Goal: Navigation & Orientation: Find specific page/section

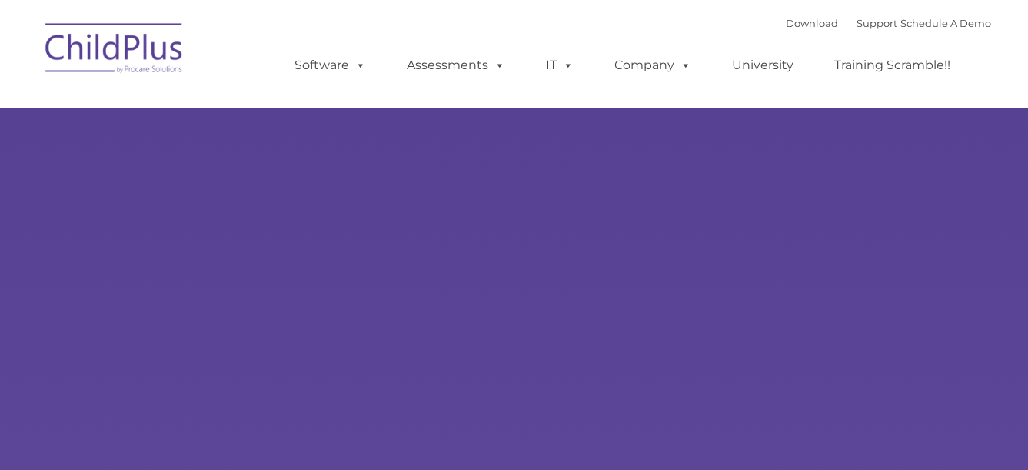
type input ""
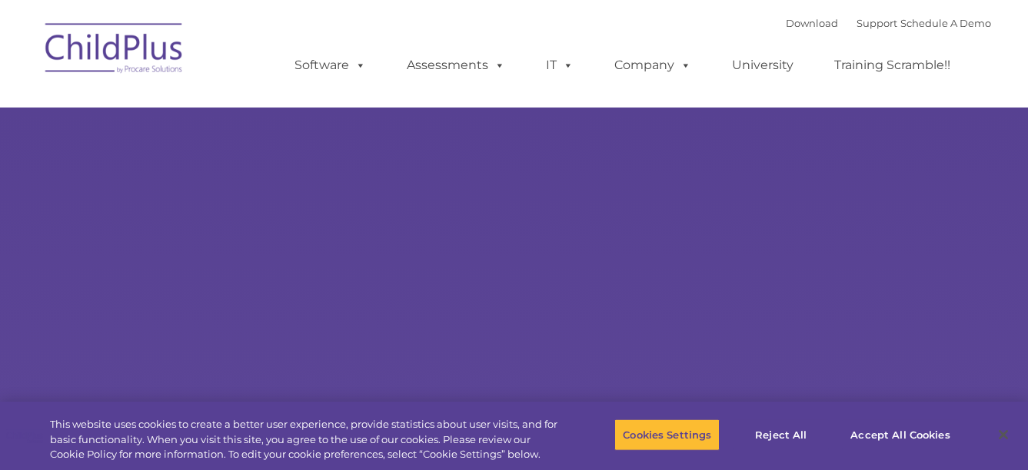
select select "MEDIUM"
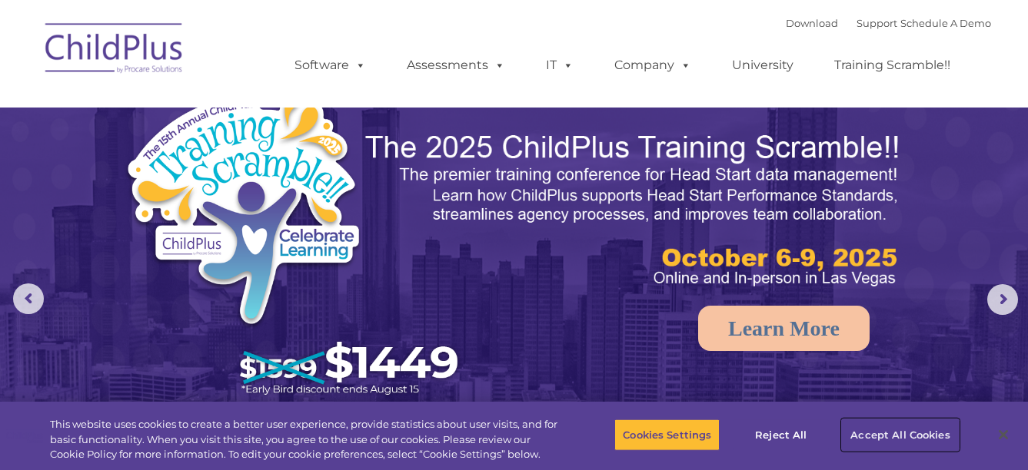
click at [872, 435] on button "Accept All Cookies" at bounding box center [900, 435] width 116 height 32
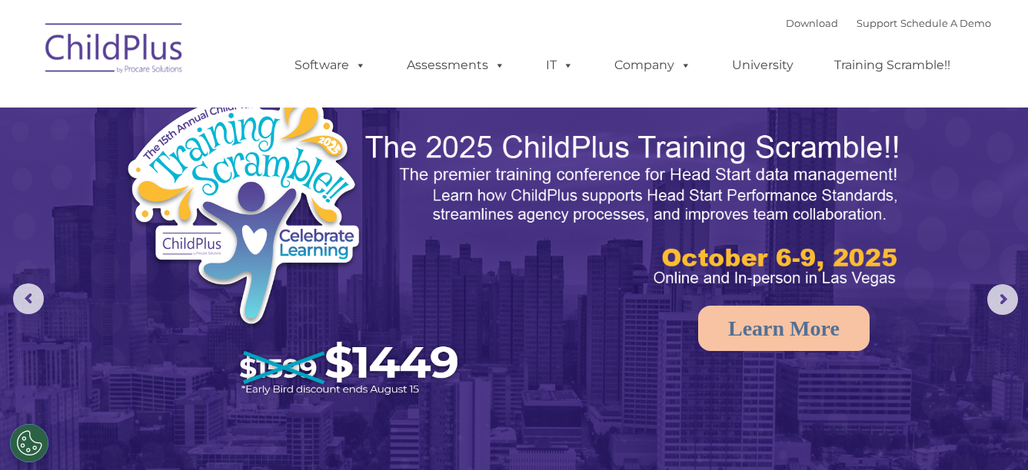
click at [105, 56] on img at bounding box center [115, 50] width 154 height 77
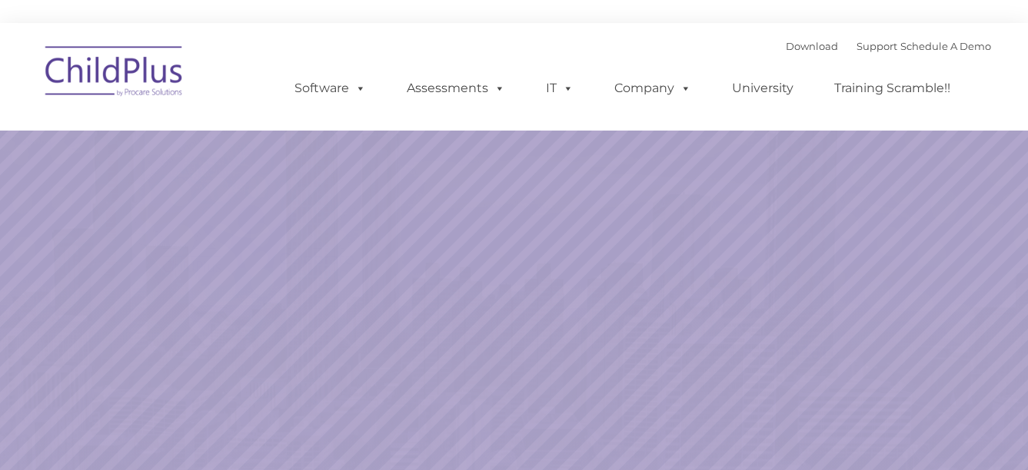
select select "MEDIUM"
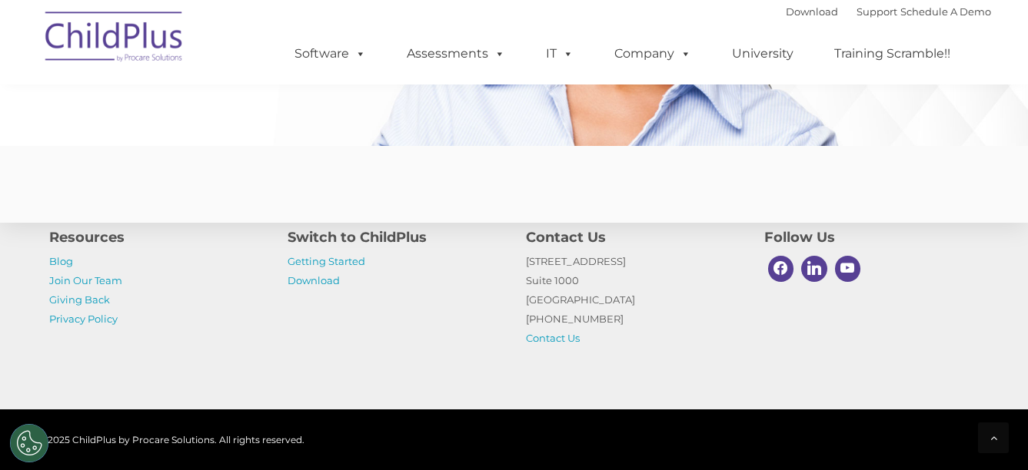
scroll to position [3881, 0]
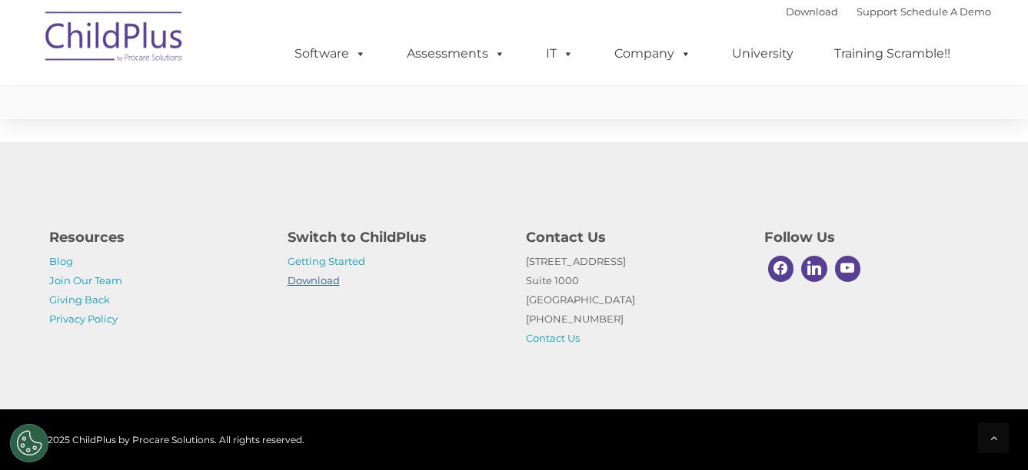
click at [313, 278] on link "Download" at bounding box center [313, 280] width 52 height 12
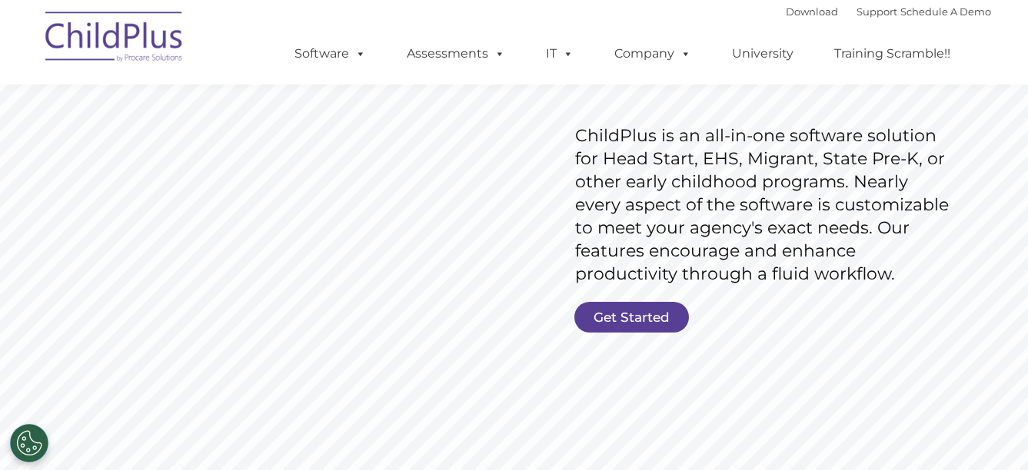
scroll to position [246, 0]
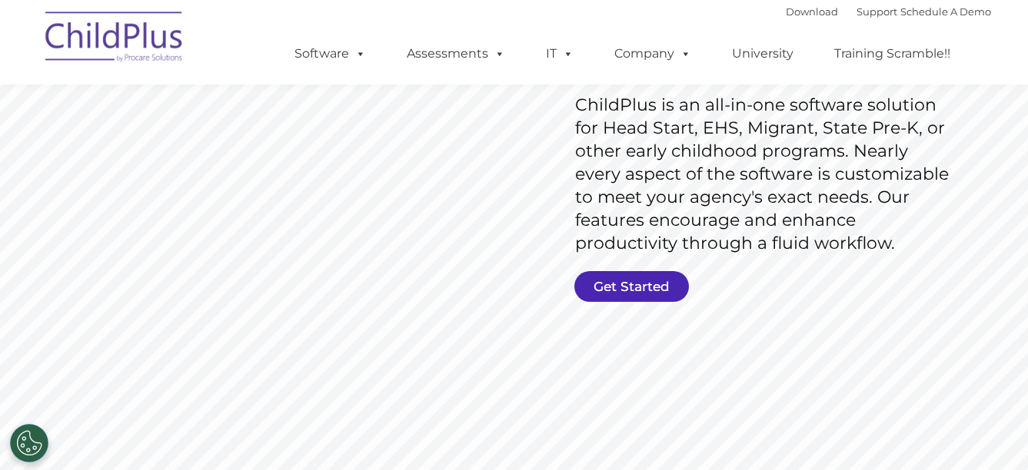
click at [627, 286] on link "Get Started" at bounding box center [631, 286] width 115 height 31
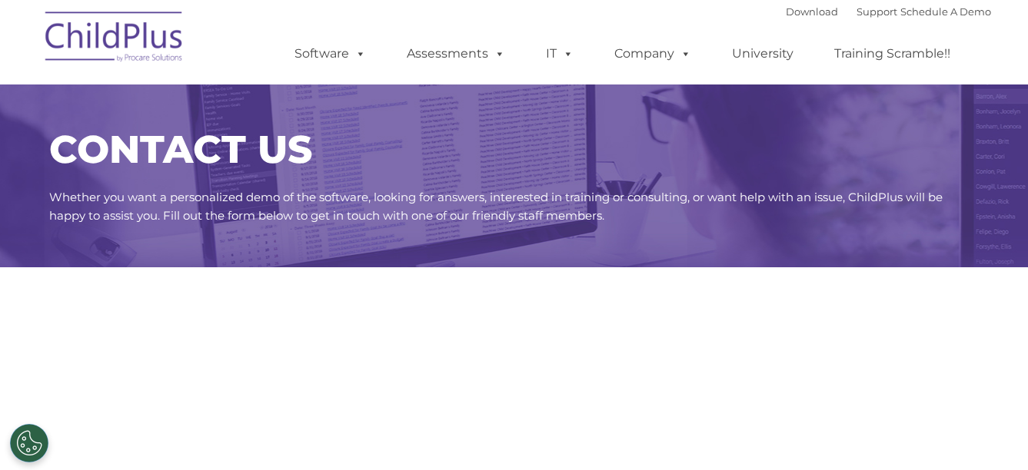
select select "MEDIUM"
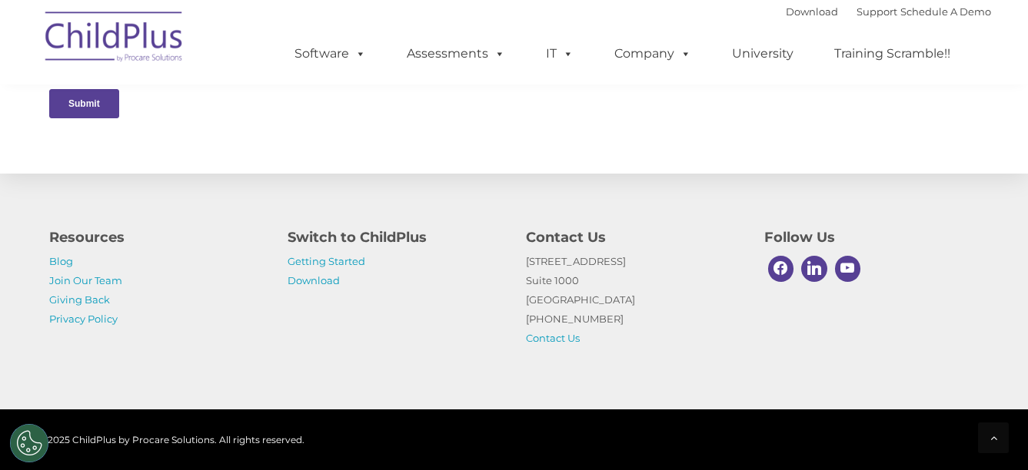
scroll to position [861, 0]
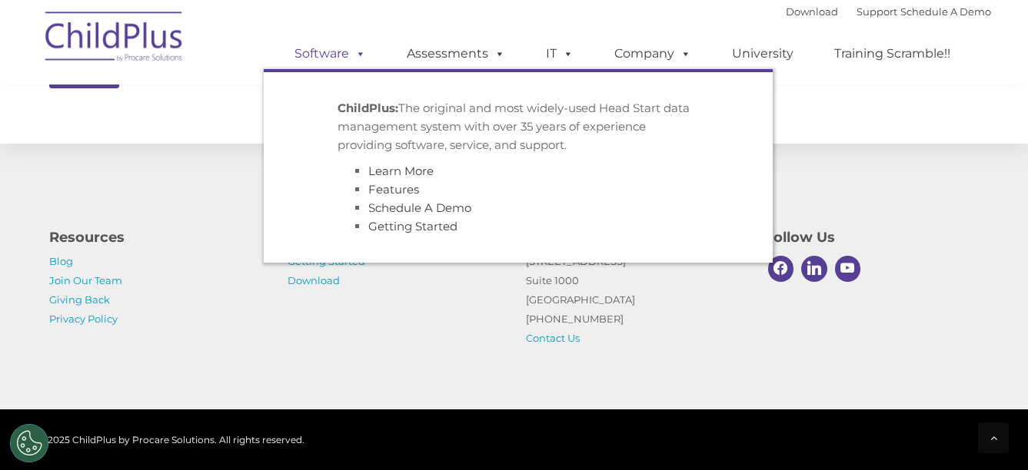
click at [359, 52] on span at bounding box center [357, 53] width 17 height 15
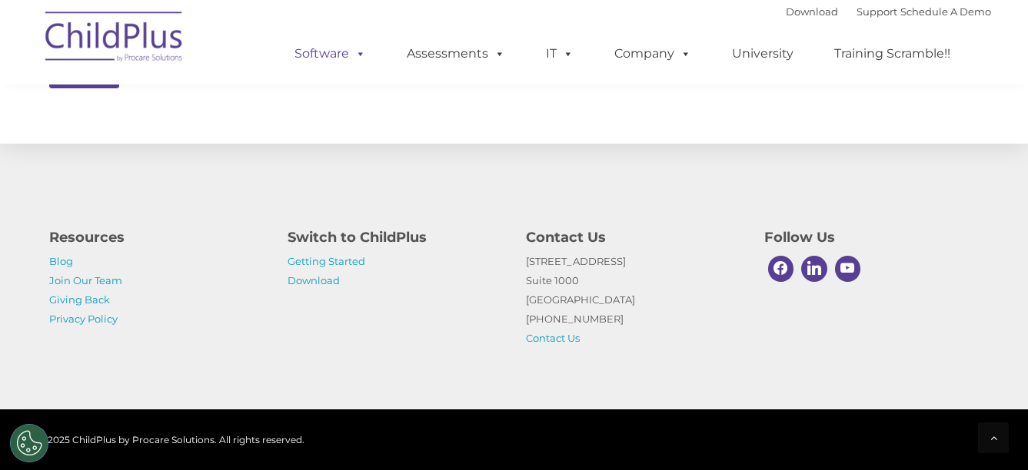
click at [327, 56] on link "Software" at bounding box center [330, 53] width 102 height 31
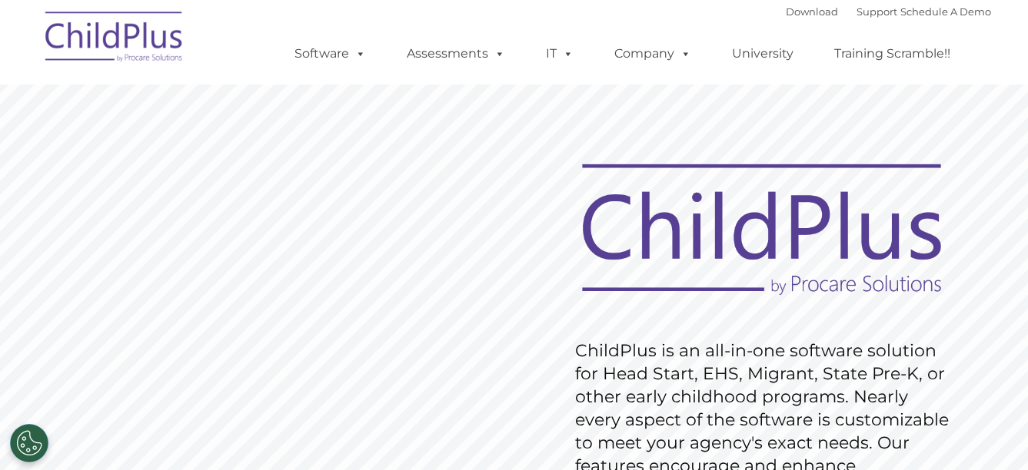
click at [133, 40] on img at bounding box center [115, 39] width 154 height 77
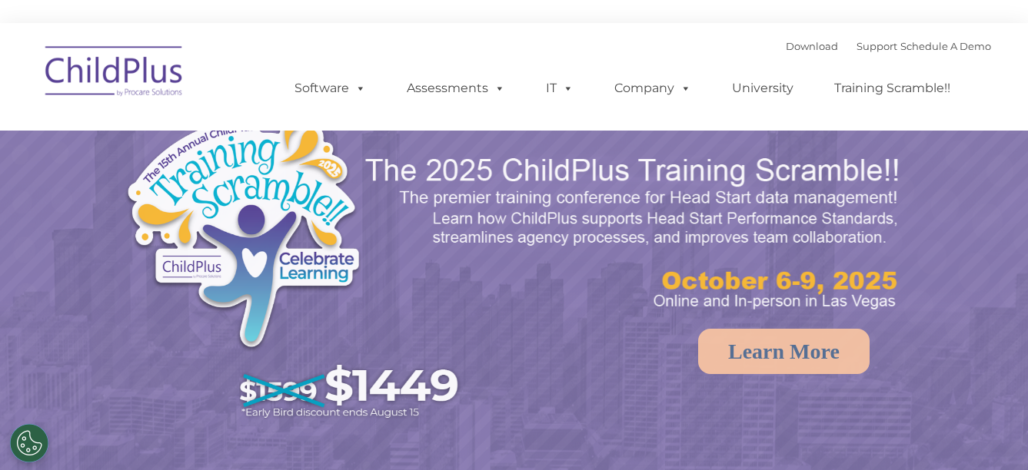
select select "MEDIUM"
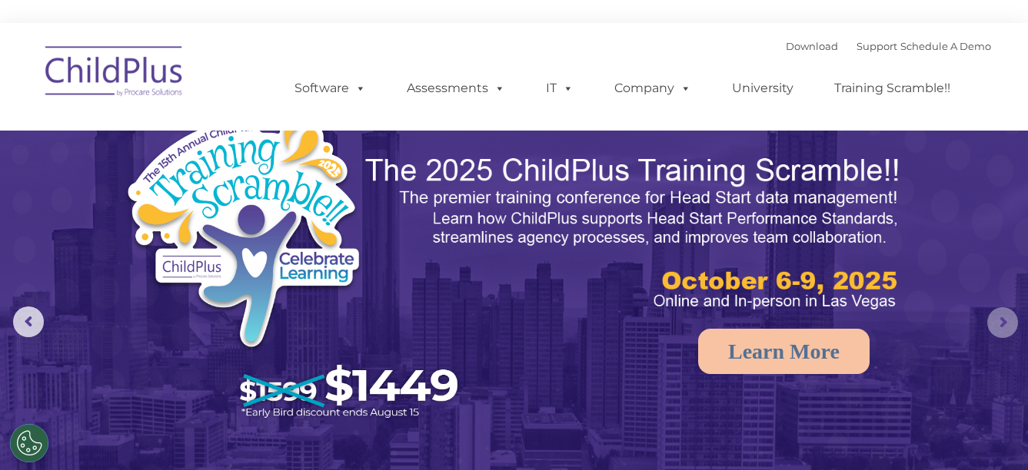
click at [999, 323] on rs-arrow at bounding box center [1002, 322] width 31 height 31
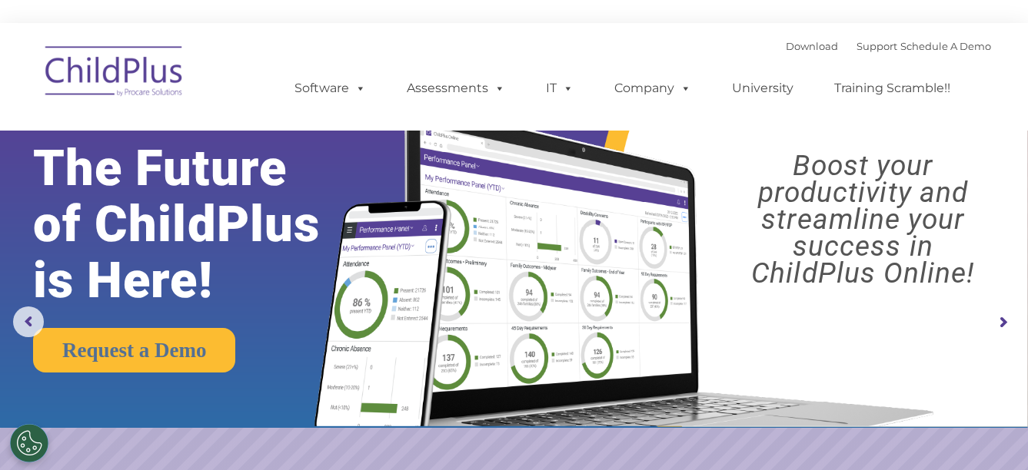
click at [999, 323] on rs-arrow at bounding box center [1002, 322] width 31 height 31
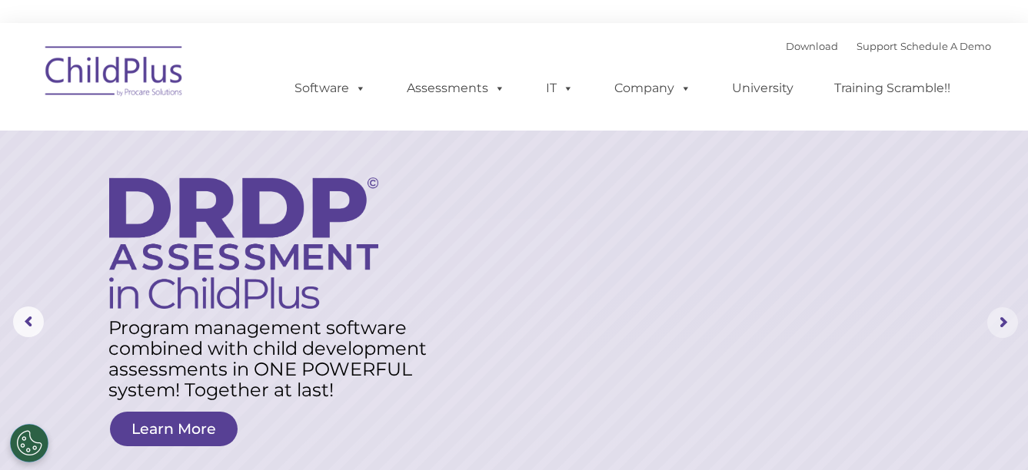
click at [999, 323] on rs-arrow at bounding box center [1002, 322] width 31 height 31
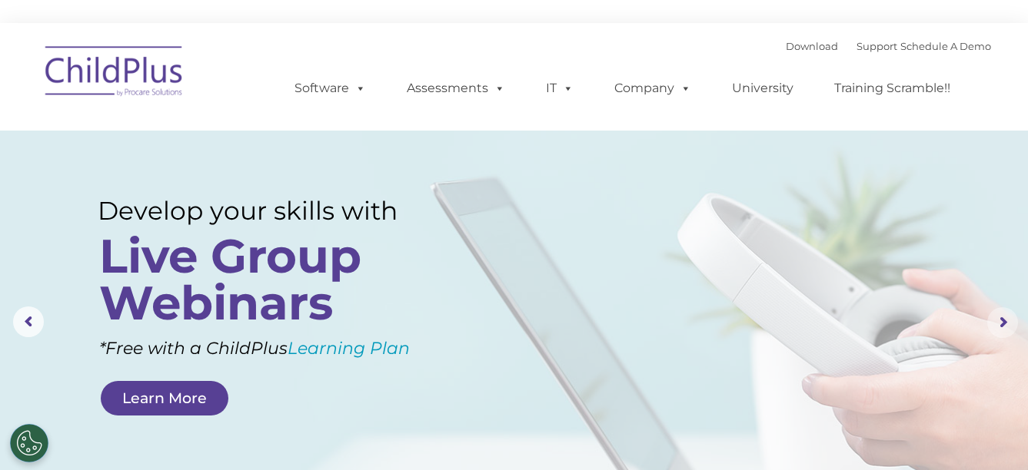
click at [999, 323] on rs-arrow at bounding box center [1002, 322] width 31 height 31
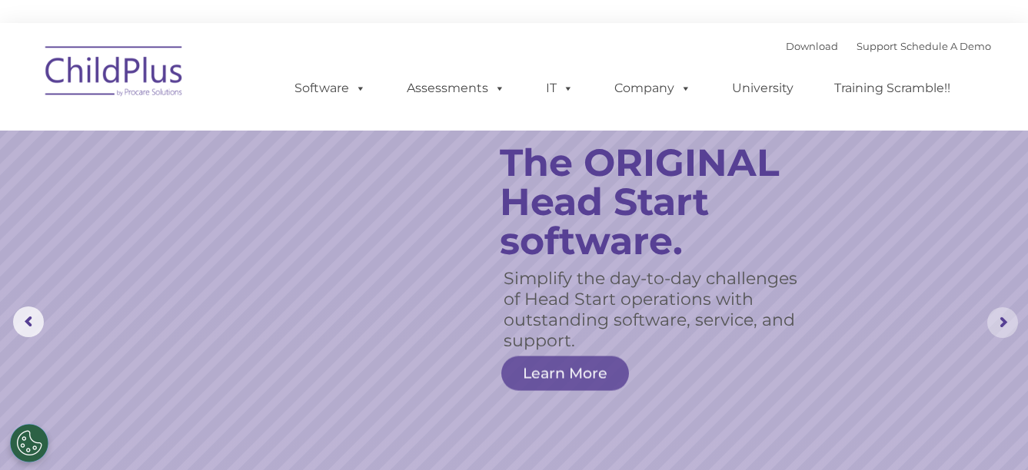
click at [999, 323] on rs-arrow at bounding box center [1002, 322] width 31 height 31
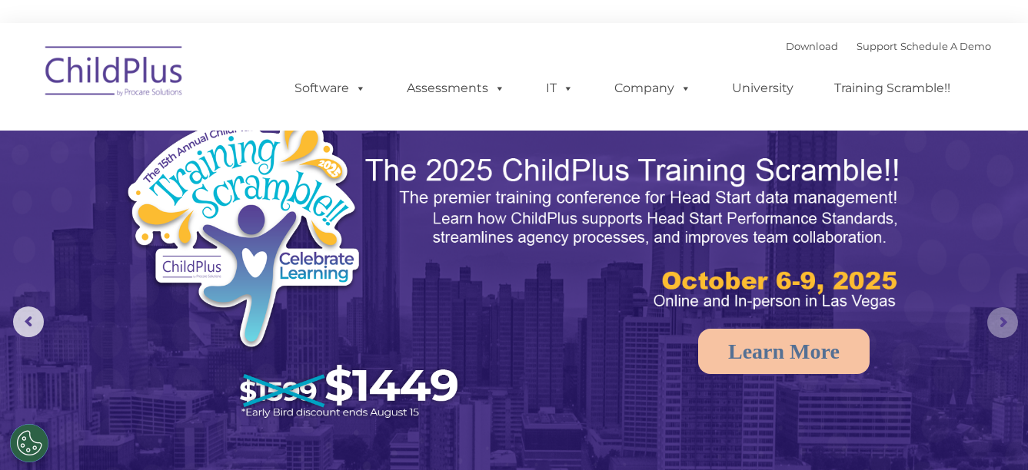
click at [999, 323] on rs-arrow at bounding box center [1002, 322] width 31 height 31
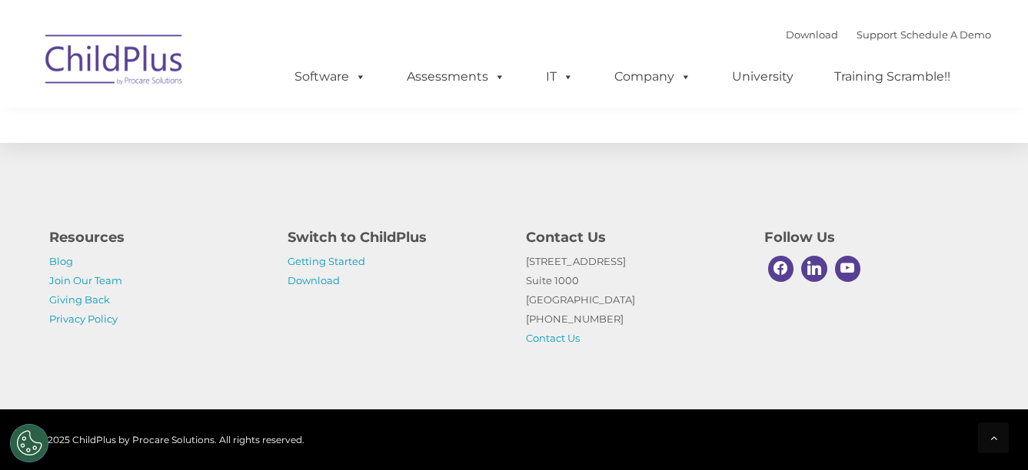
scroll to position [1836, 0]
